Goal: Navigation & Orientation: Find specific page/section

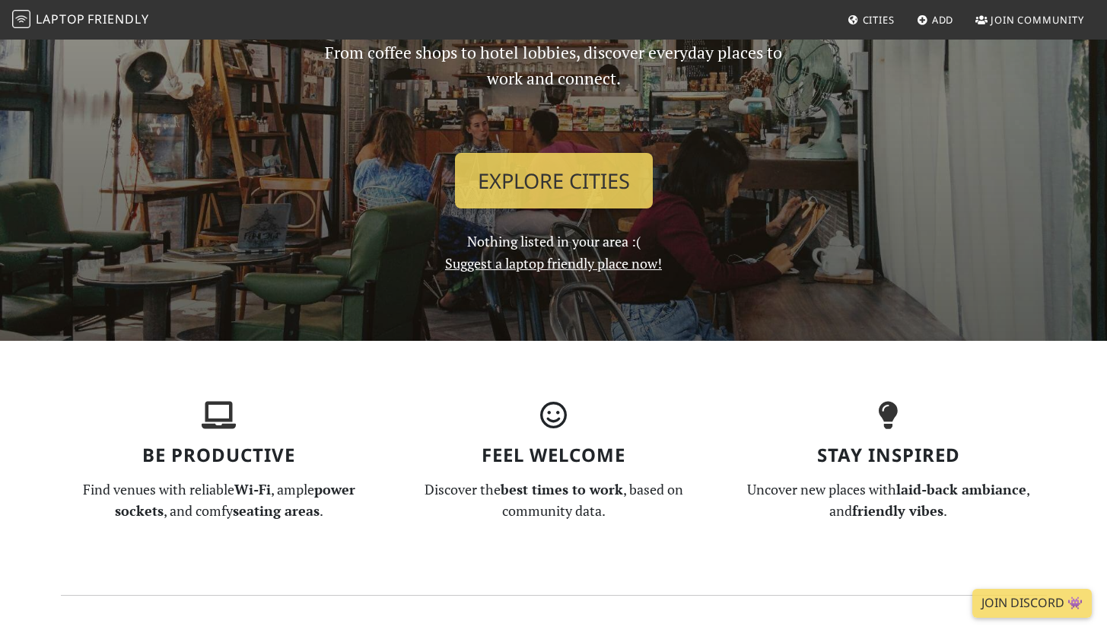
scroll to position [183, 0]
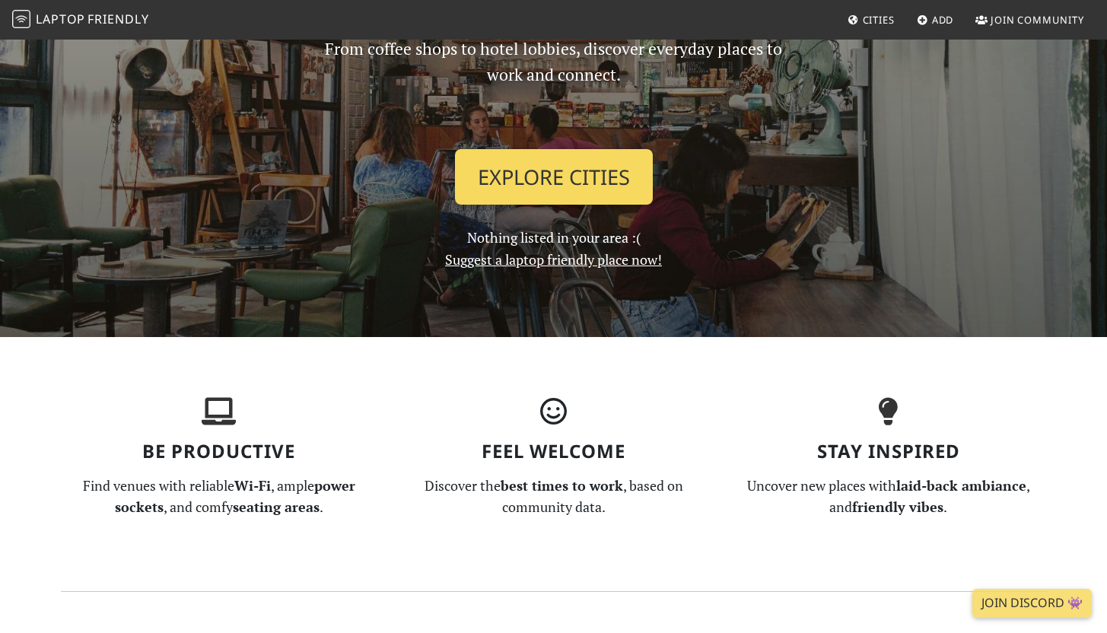
click at [551, 179] on link "Explore Cities" at bounding box center [554, 177] width 198 height 56
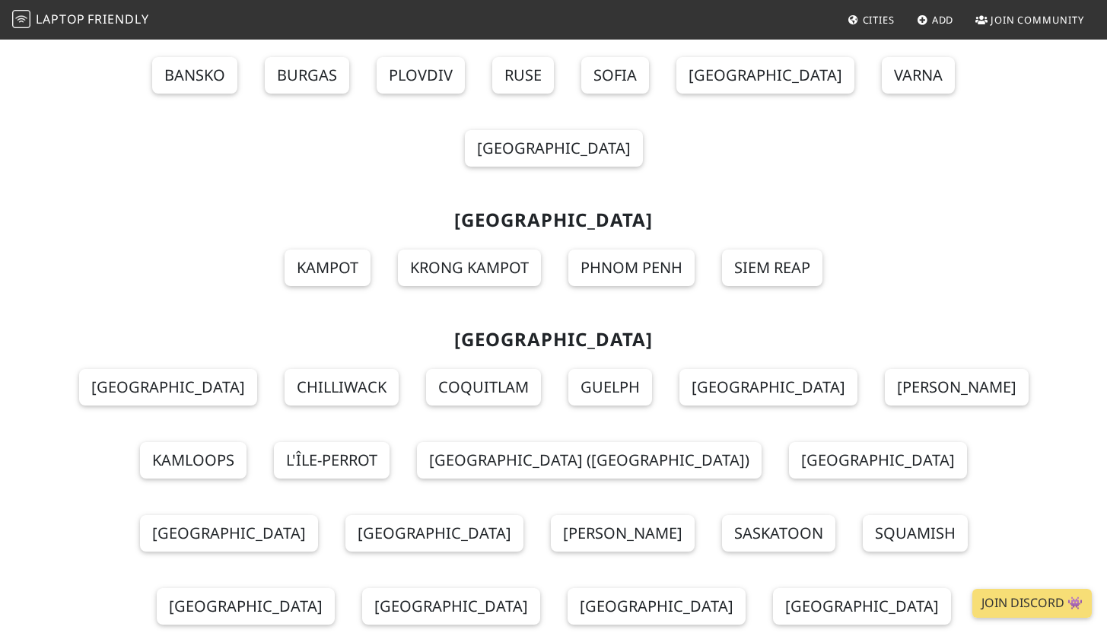
scroll to position [16790, 0]
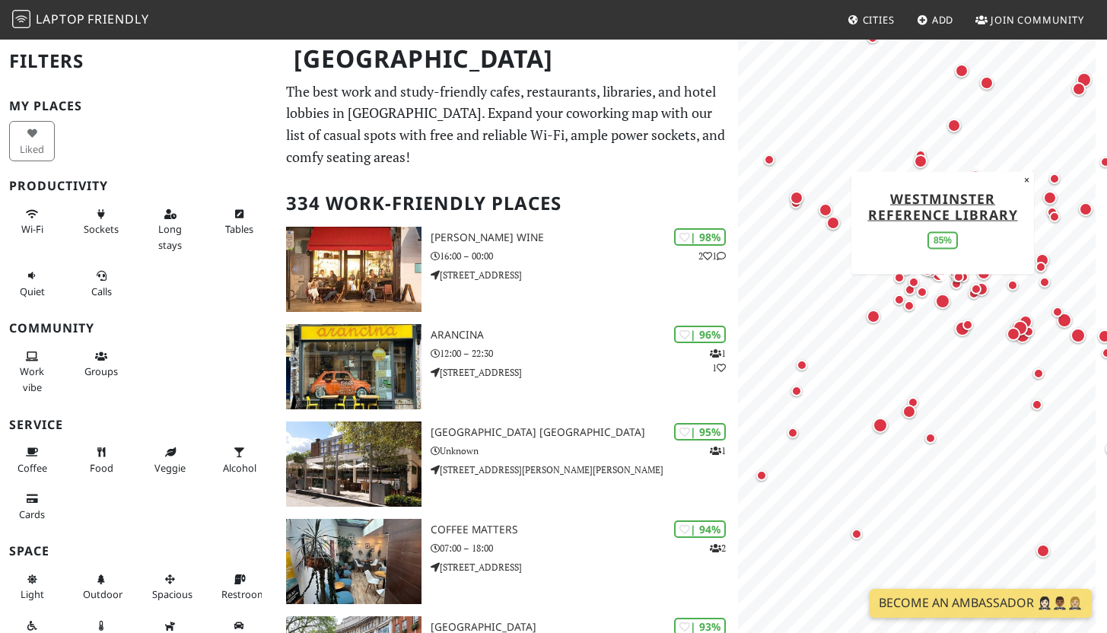
click at [941, 299] on div "Map marker" at bounding box center [942, 301] width 15 height 15
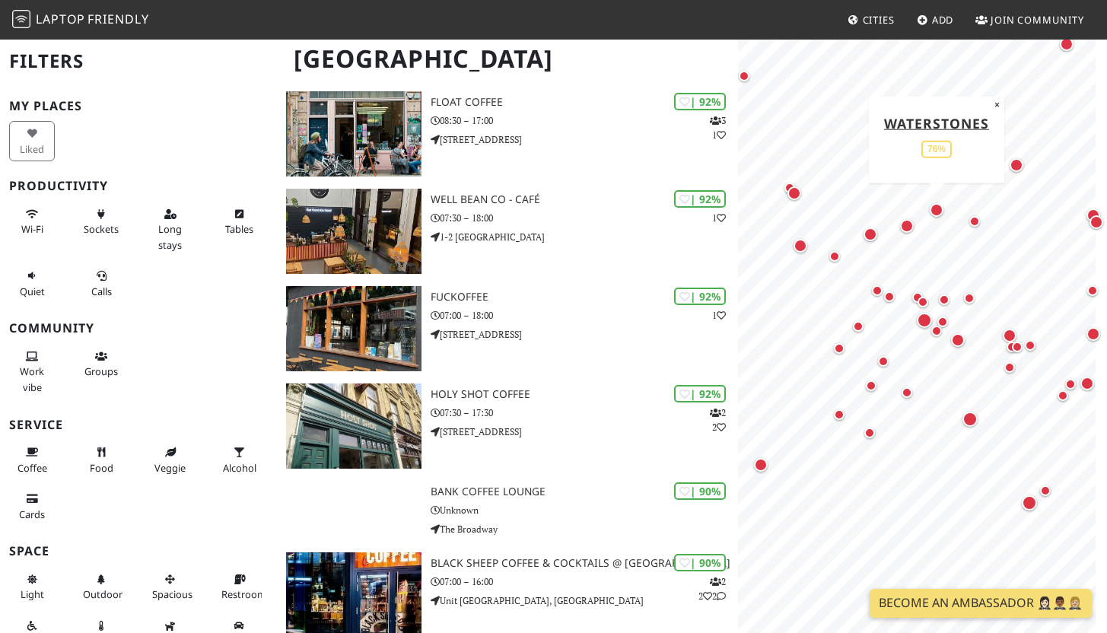
click at [936, 214] on div "Map marker" at bounding box center [936, 210] width 14 height 14
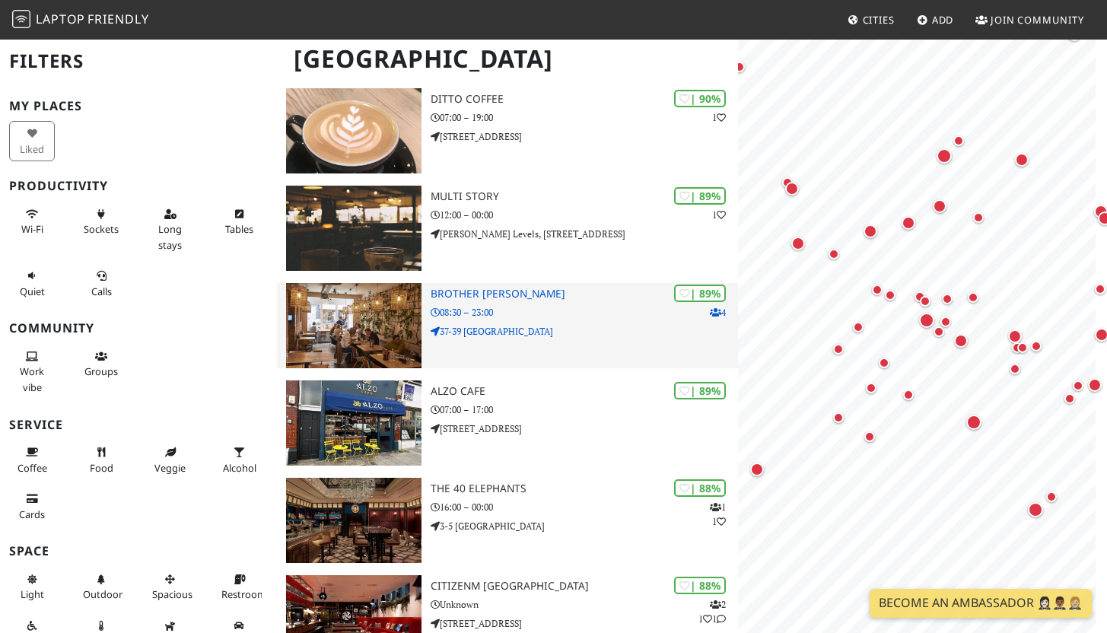
click at [578, 326] on p "37-39 Camden Passage" at bounding box center [583, 331] width 307 height 14
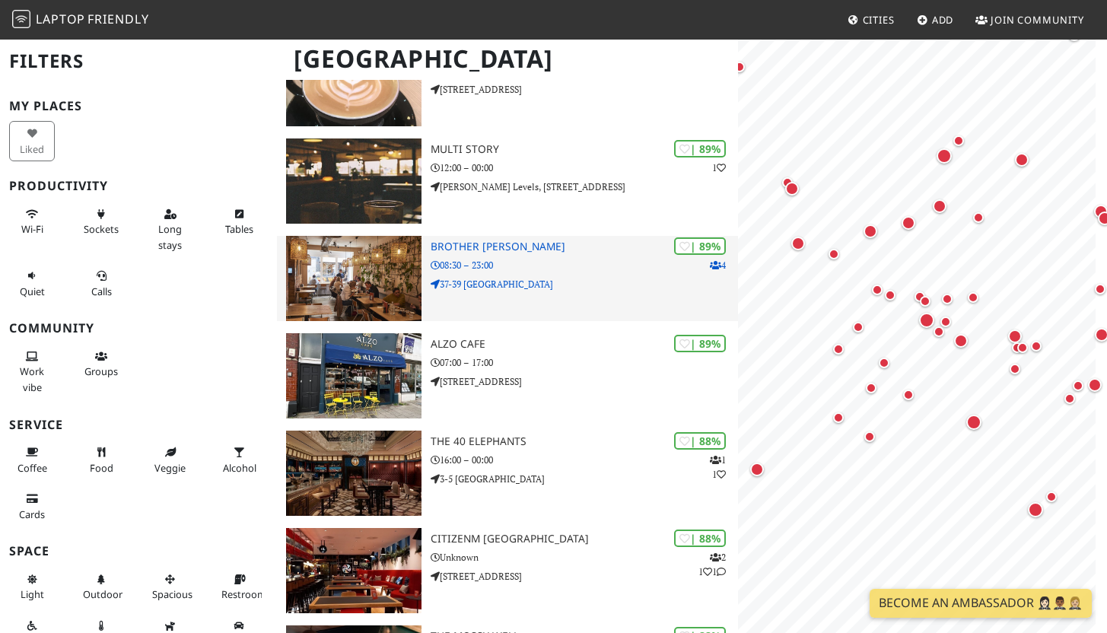
scroll to position [1308, 0]
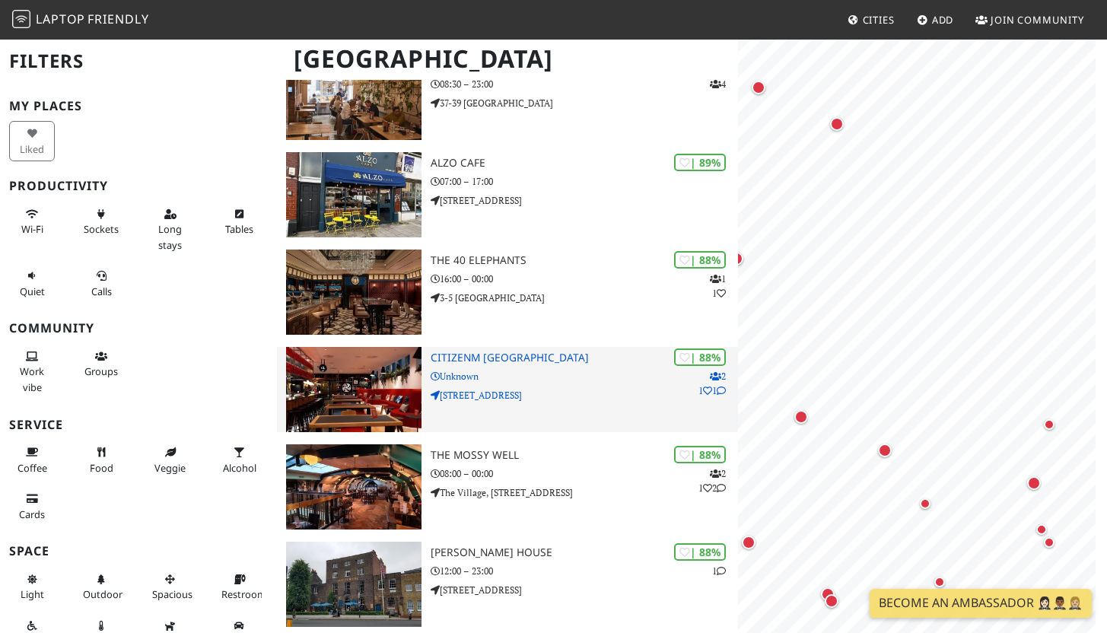
scroll to position [0, 0]
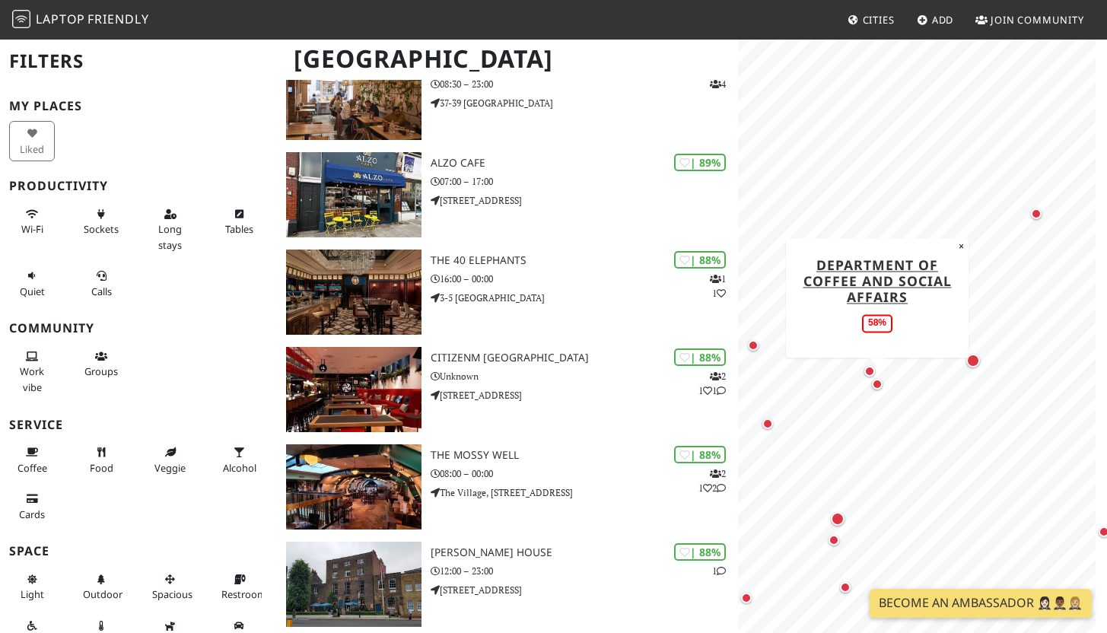
click at [875, 379] on div "Map marker" at bounding box center [877, 384] width 11 height 11
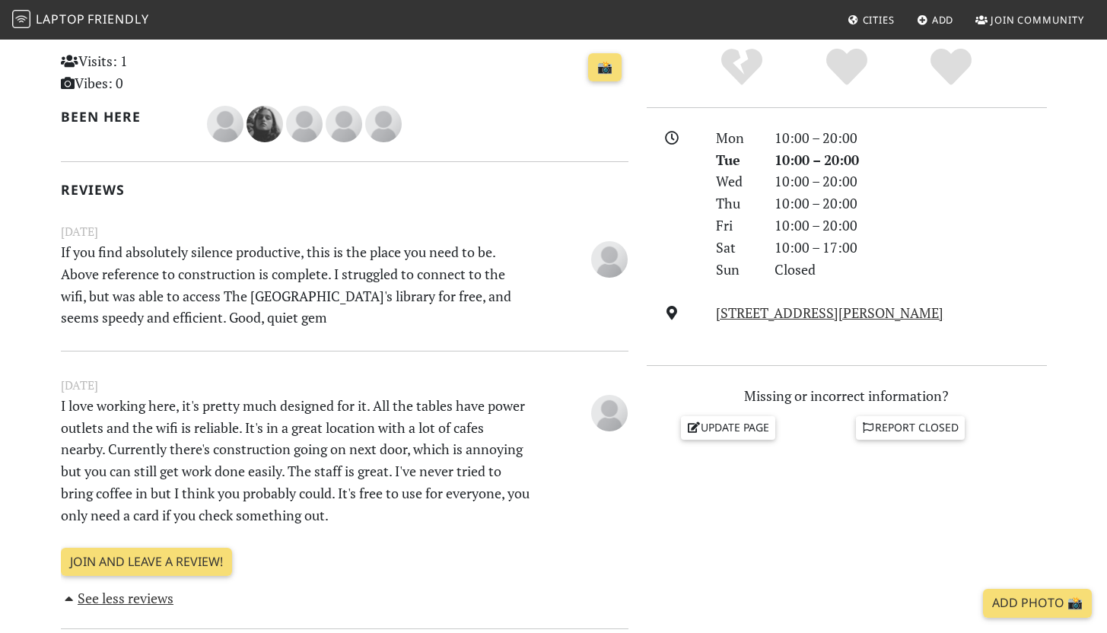
scroll to position [357, 0]
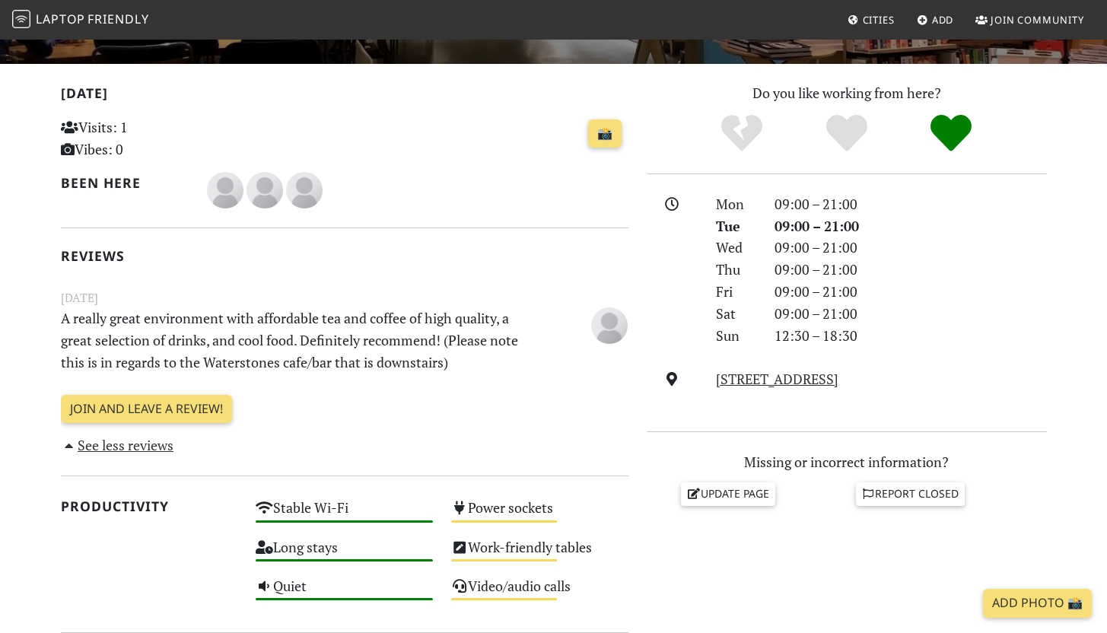
scroll to position [294, 0]
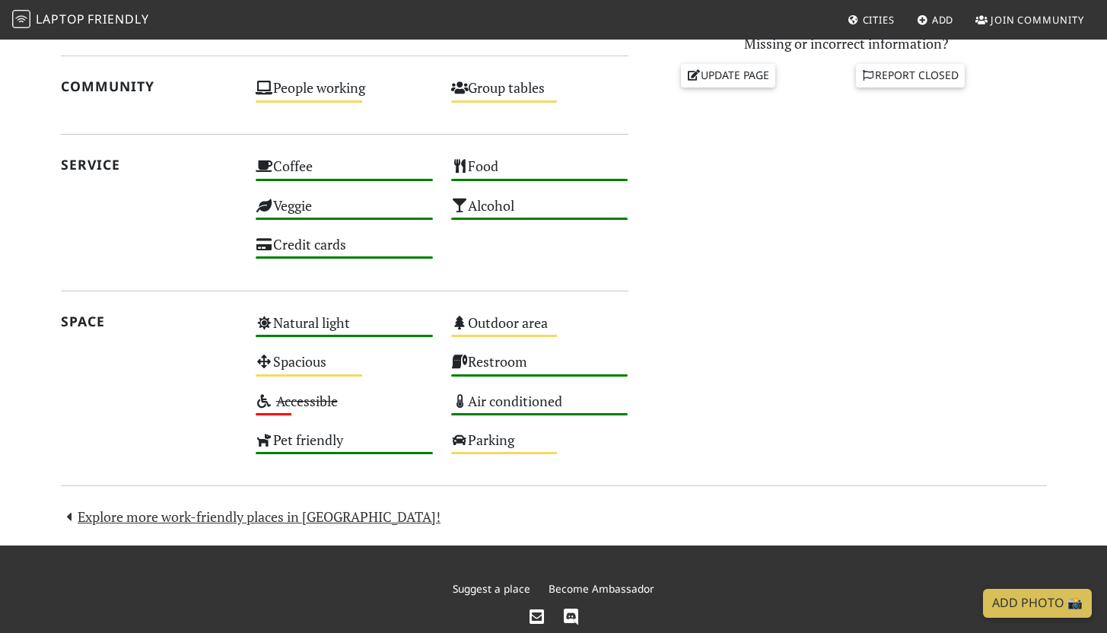
scroll to position [765, 0]
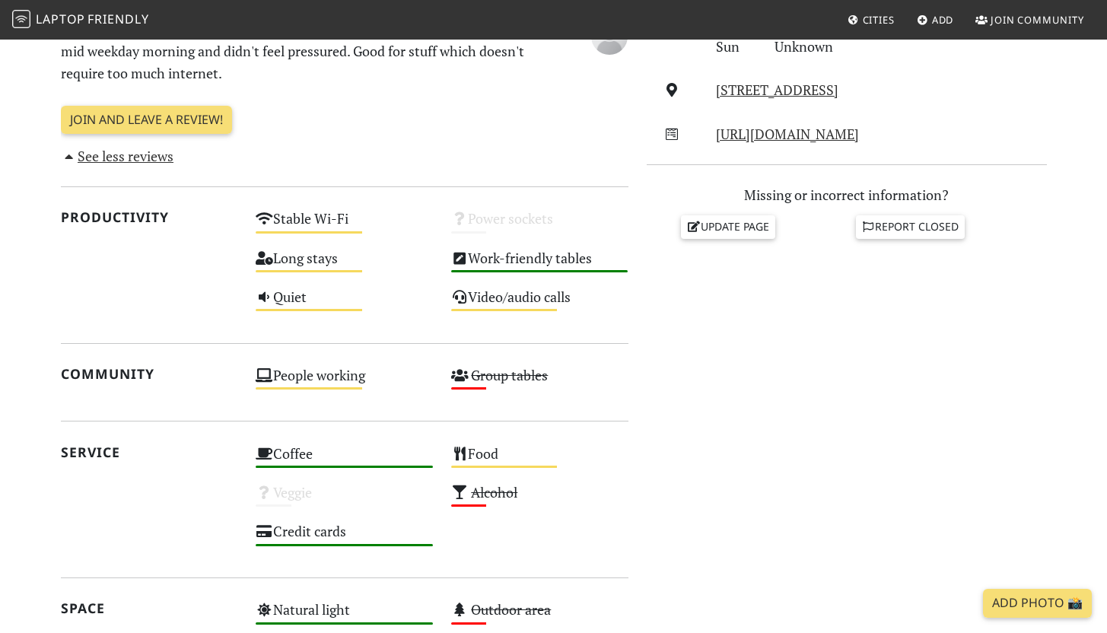
scroll to position [678, 0]
